Goal: Task Accomplishment & Management: Use online tool/utility

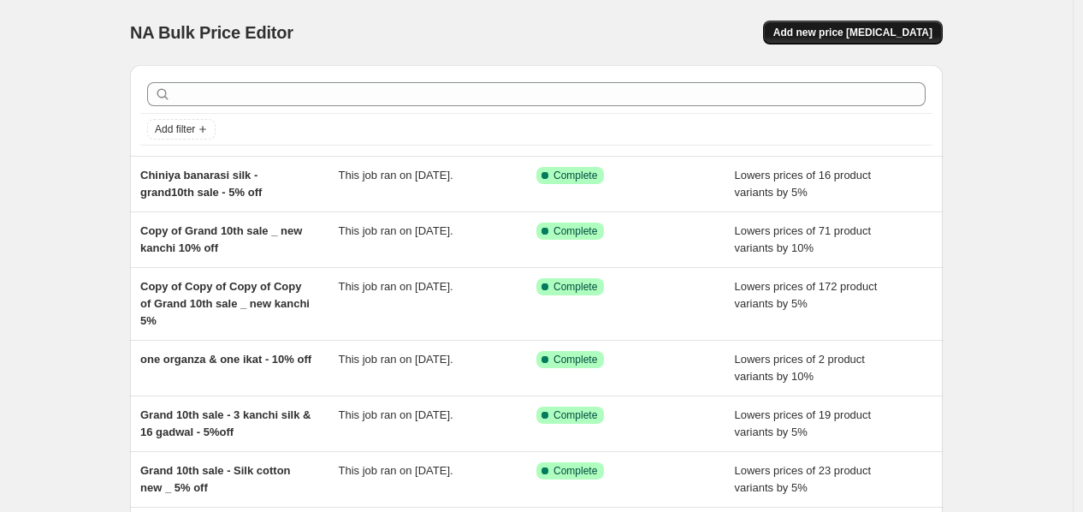
click at [911, 33] on span "Add new price [MEDICAL_DATA]" at bounding box center [853, 33] width 159 height 14
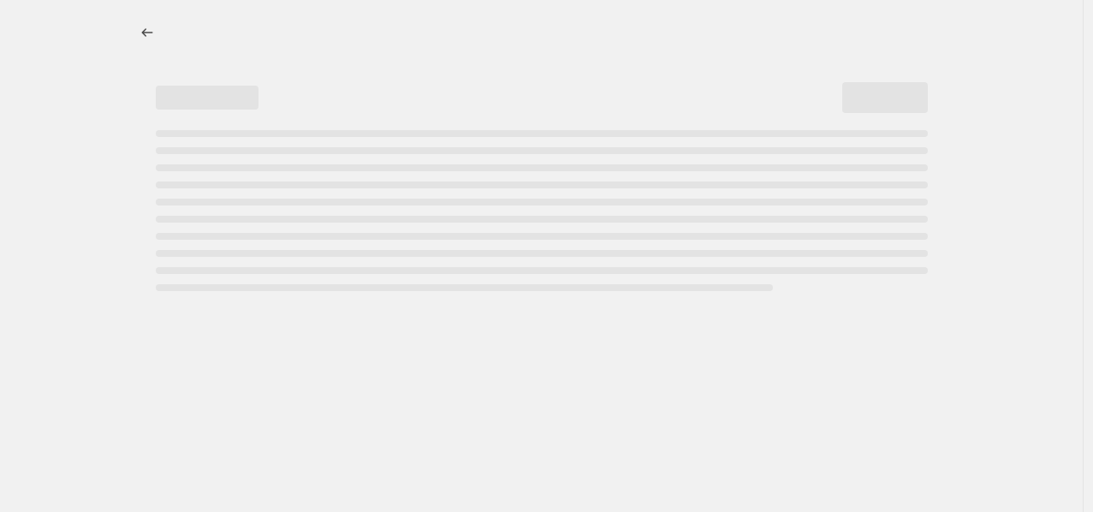
select select "percentage"
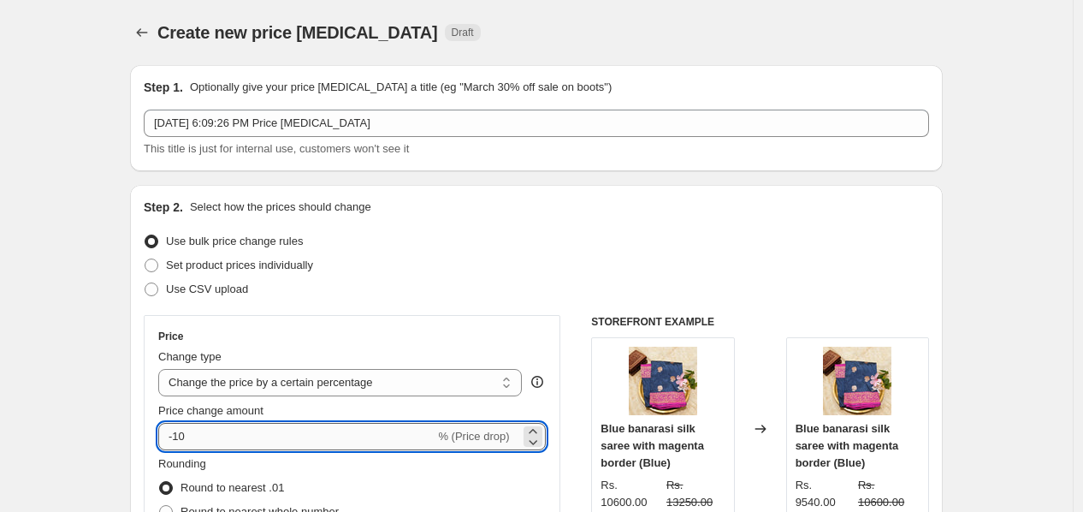
click at [254, 427] on input "-10" at bounding box center [296, 436] width 276 height 27
type input "-1"
type input "-5"
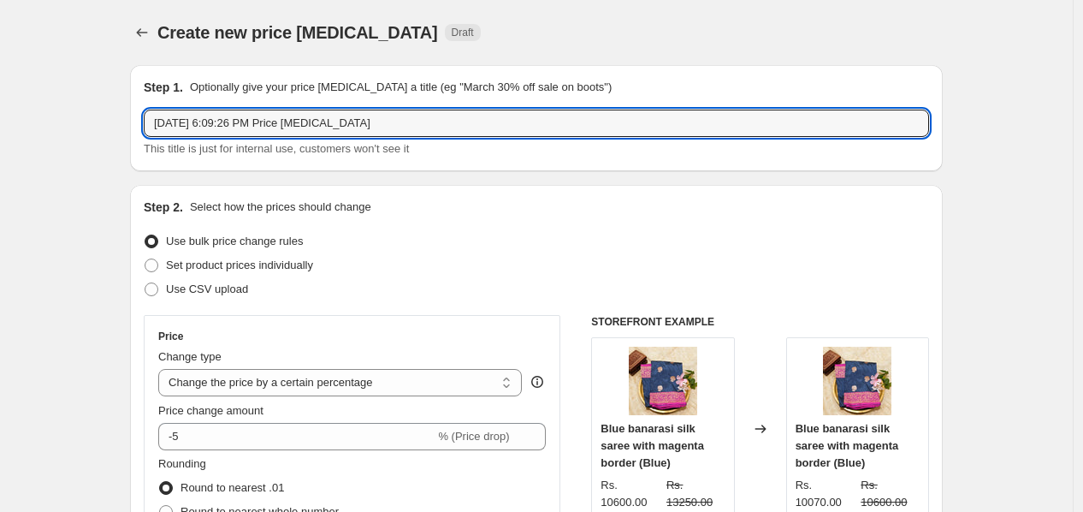
drag, startPoint x: 163, startPoint y: 126, endPoint x: 96, endPoint y: 126, distance: 67.6
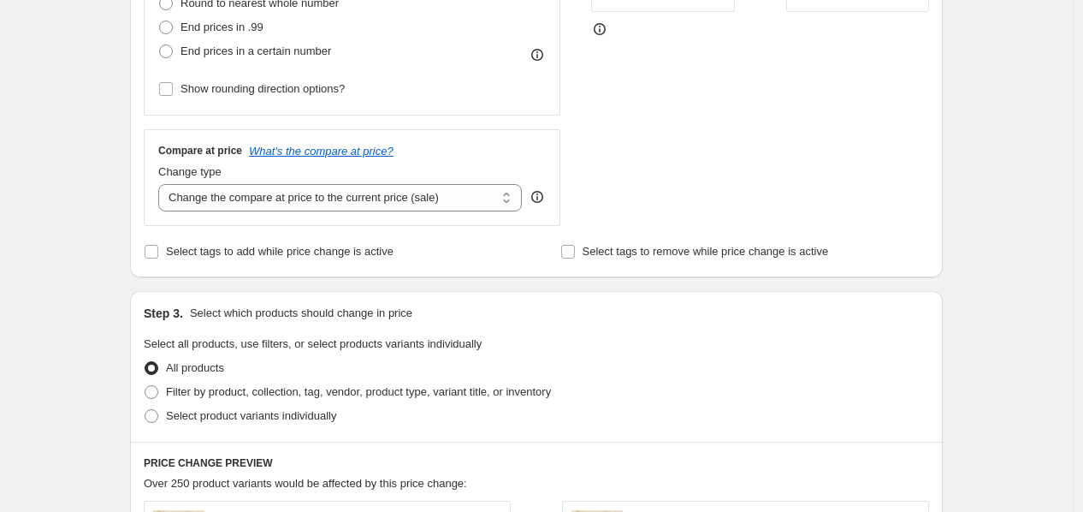
scroll to position [475, 0]
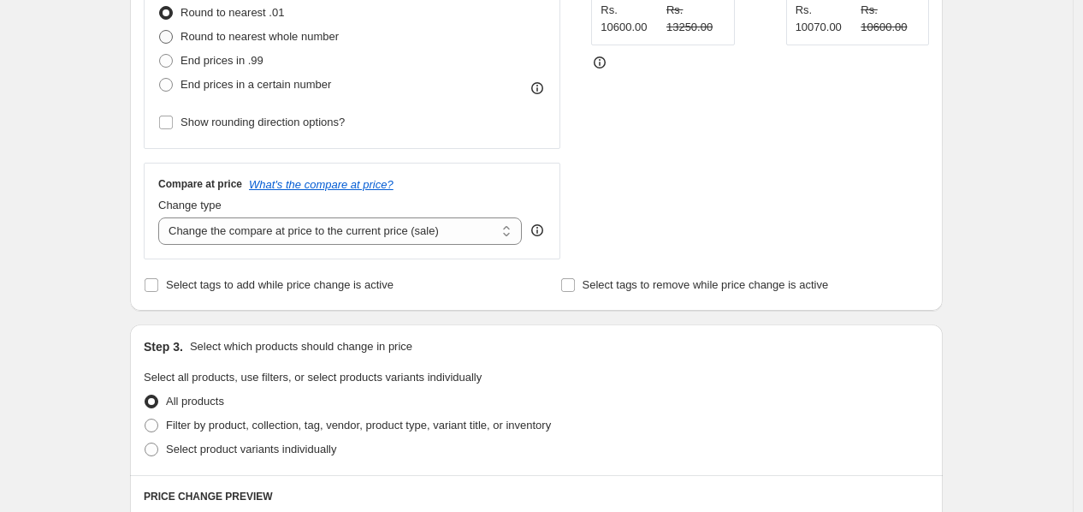
type input "New kanchi silk sarees_2_5%"
click at [171, 42] on span at bounding box center [166, 37] width 14 height 14
click at [160, 31] on input "Round to nearest whole number" at bounding box center [159, 30] width 1 height 1
radio input "true"
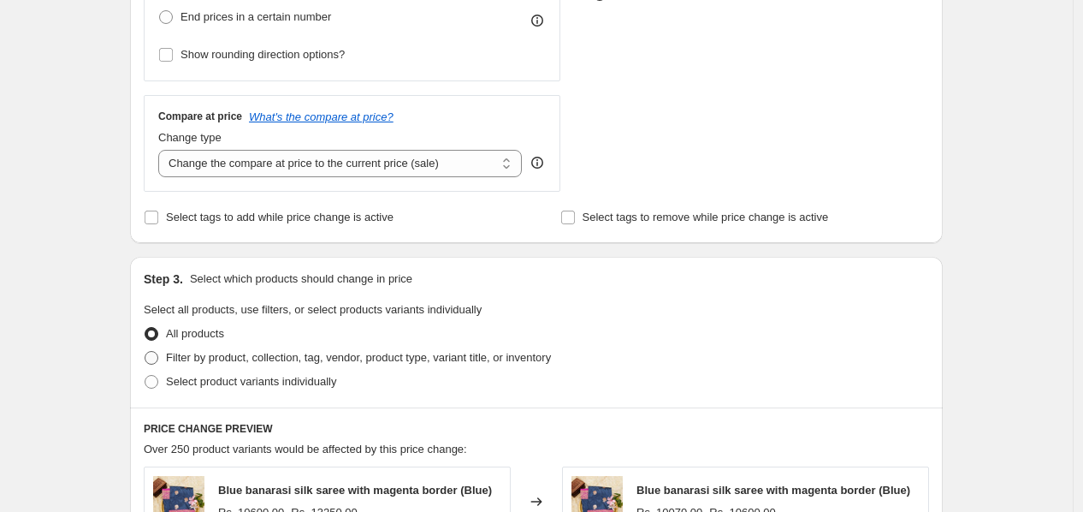
scroll to position [665, 0]
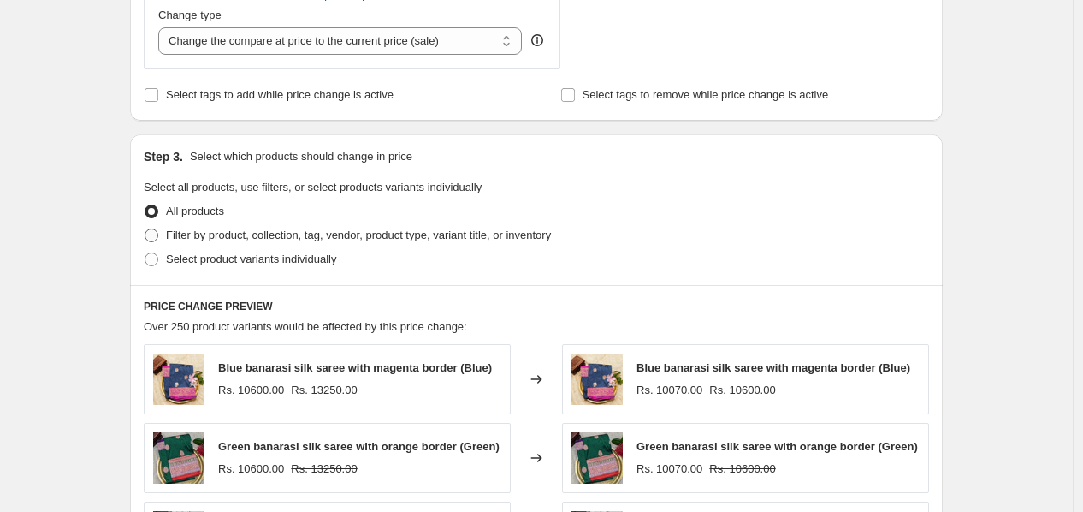
click at [158, 231] on span at bounding box center [152, 235] width 14 height 14
click at [145, 229] on input "Filter by product, collection, tag, vendor, product type, variant title, or inv…" at bounding box center [145, 228] width 1 height 1
radio input "true"
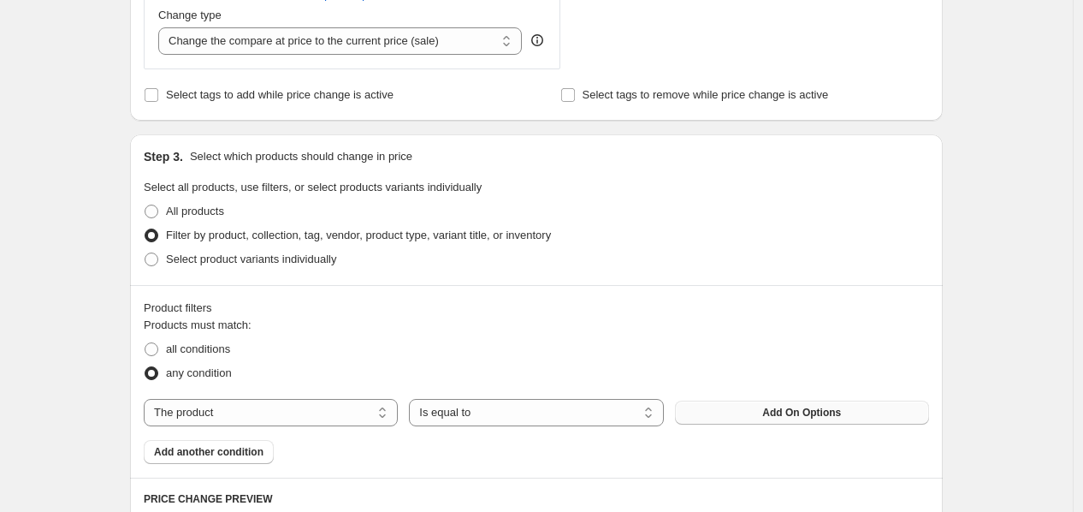
click at [782, 415] on span "Add On Options" at bounding box center [802, 413] width 79 height 14
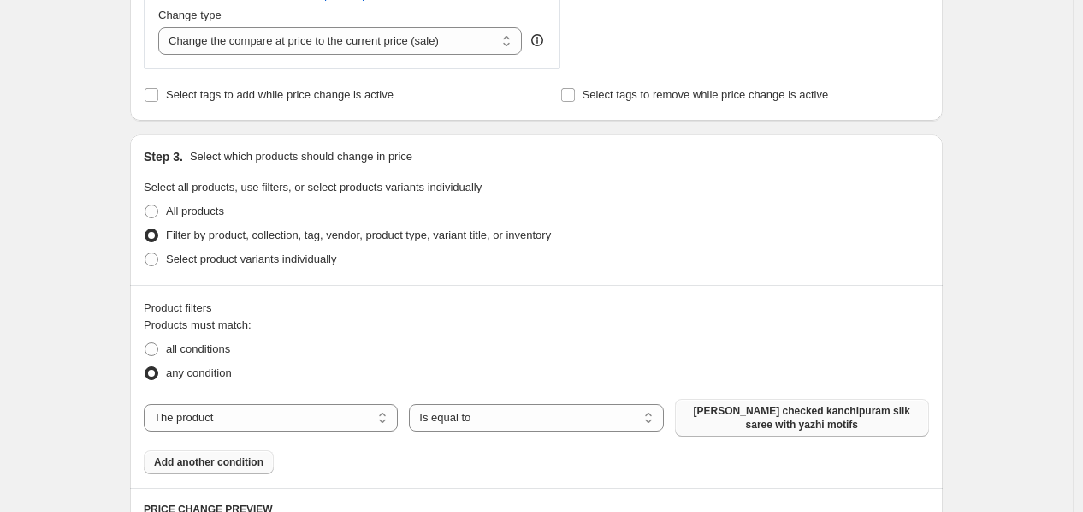
click at [263, 471] on button "Add another condition" at bounding box center [209, 462] width 130 height 24
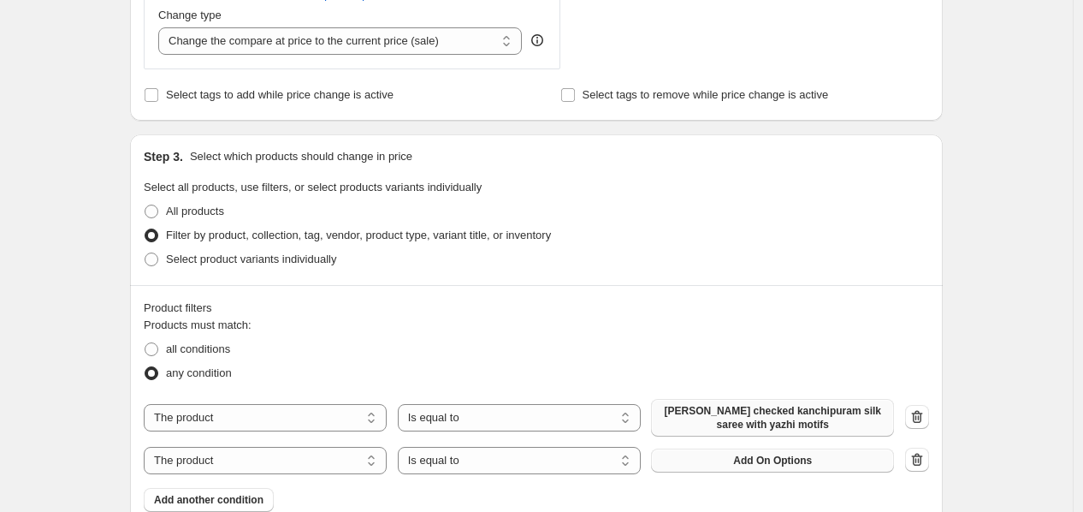
click at [800, 463] on span "Add On Options" at bounding box center [772, 461] width 79 height 14
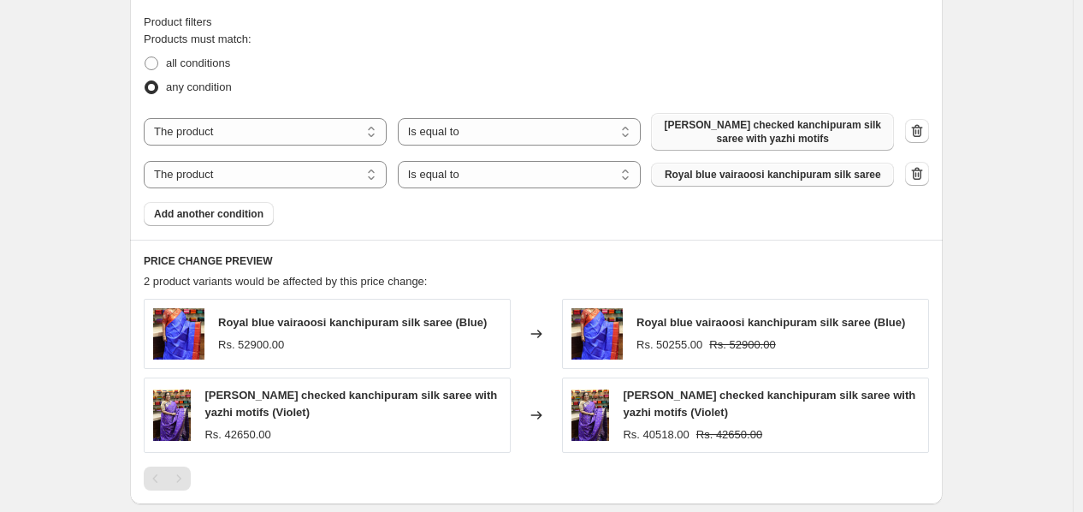
scroll to position [1210, 0]
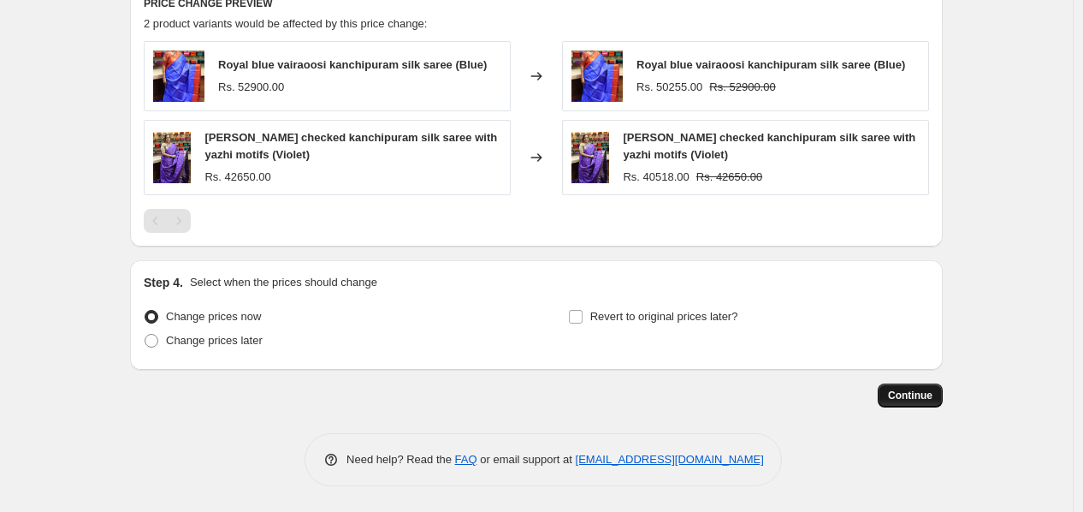
click at [902, 389] on span "Continue" at bounding box center [910, 396] width 45 height 14
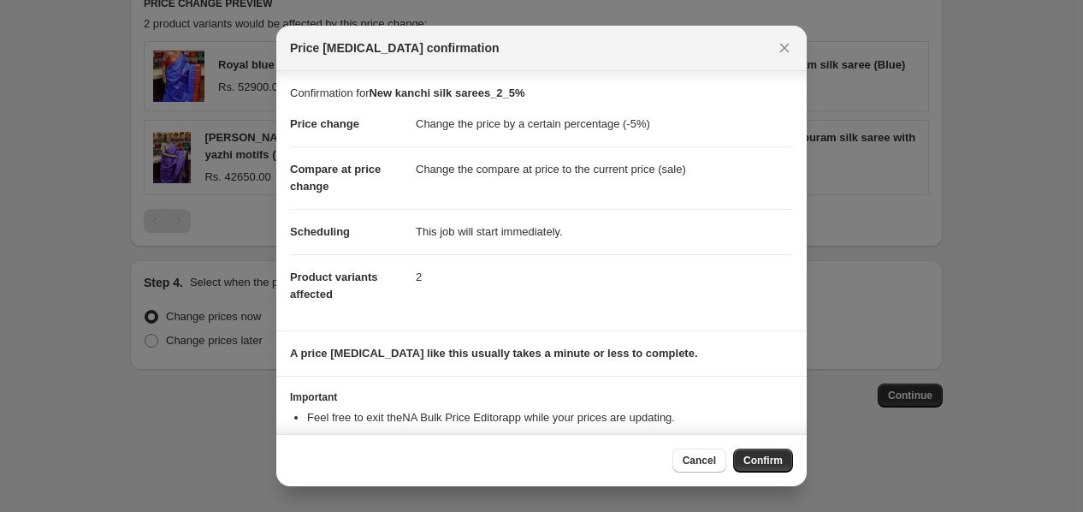
scroll to position [50, 0]
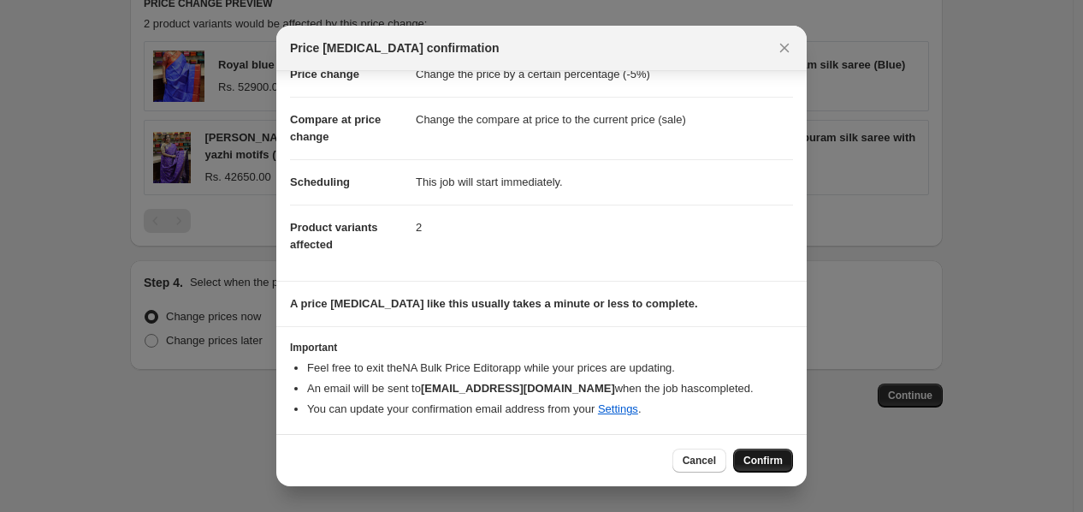
click at [765, 457] on span "Confirm" at bounding box center [763, 461] width 39 height 14
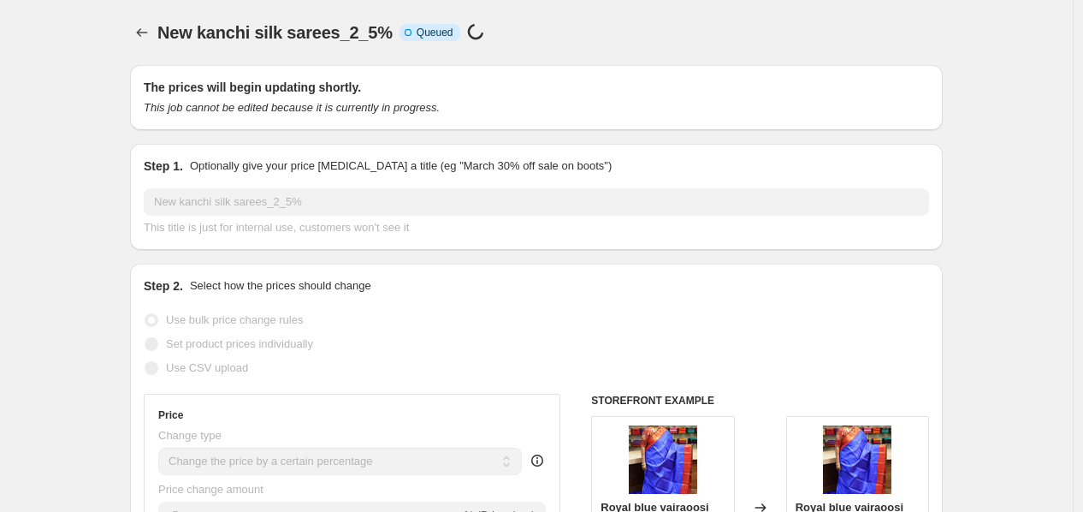
scroll to position [1210, 0]
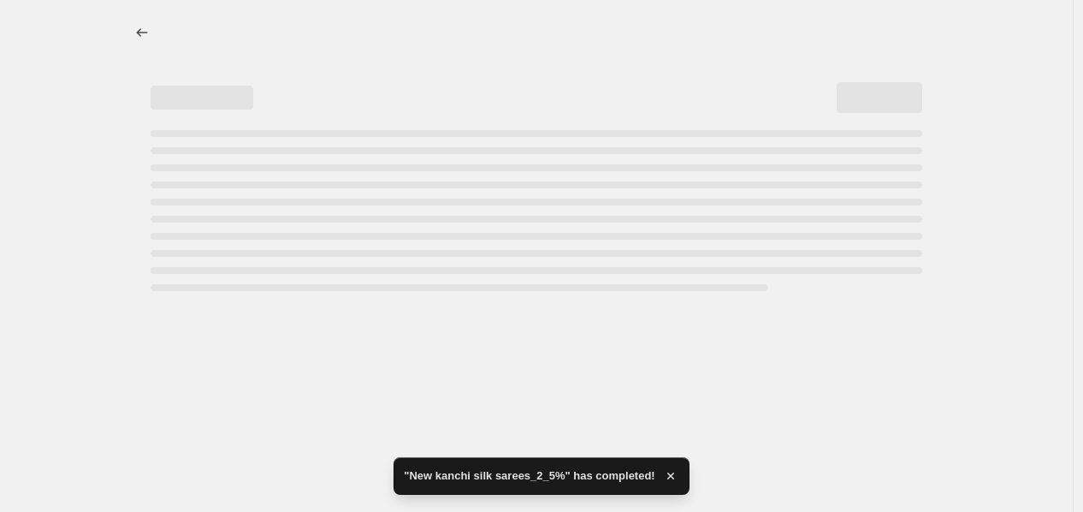
select select "percentage"
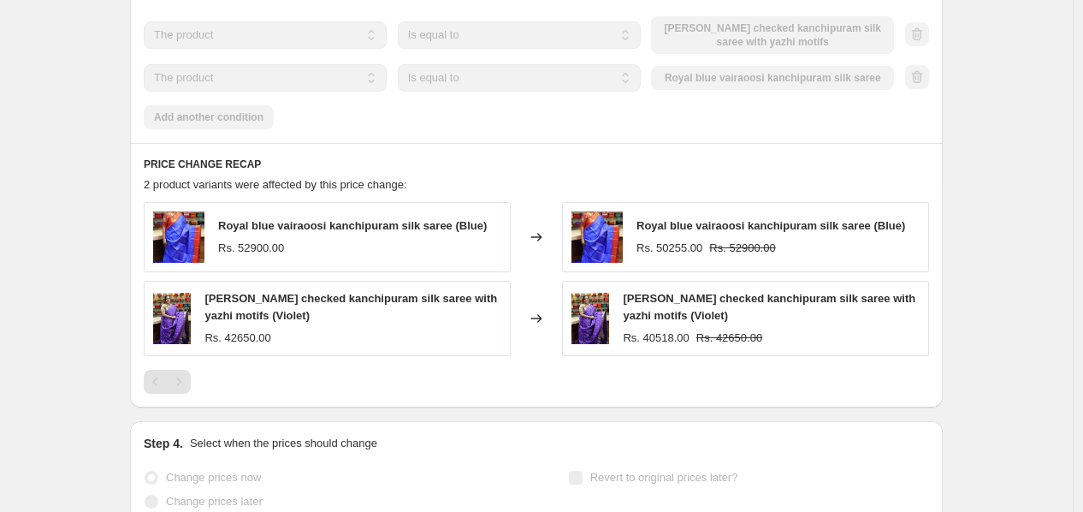
scroll to position [0, 0]
